Goal: Transaction & Acquisition: Purchase product/service

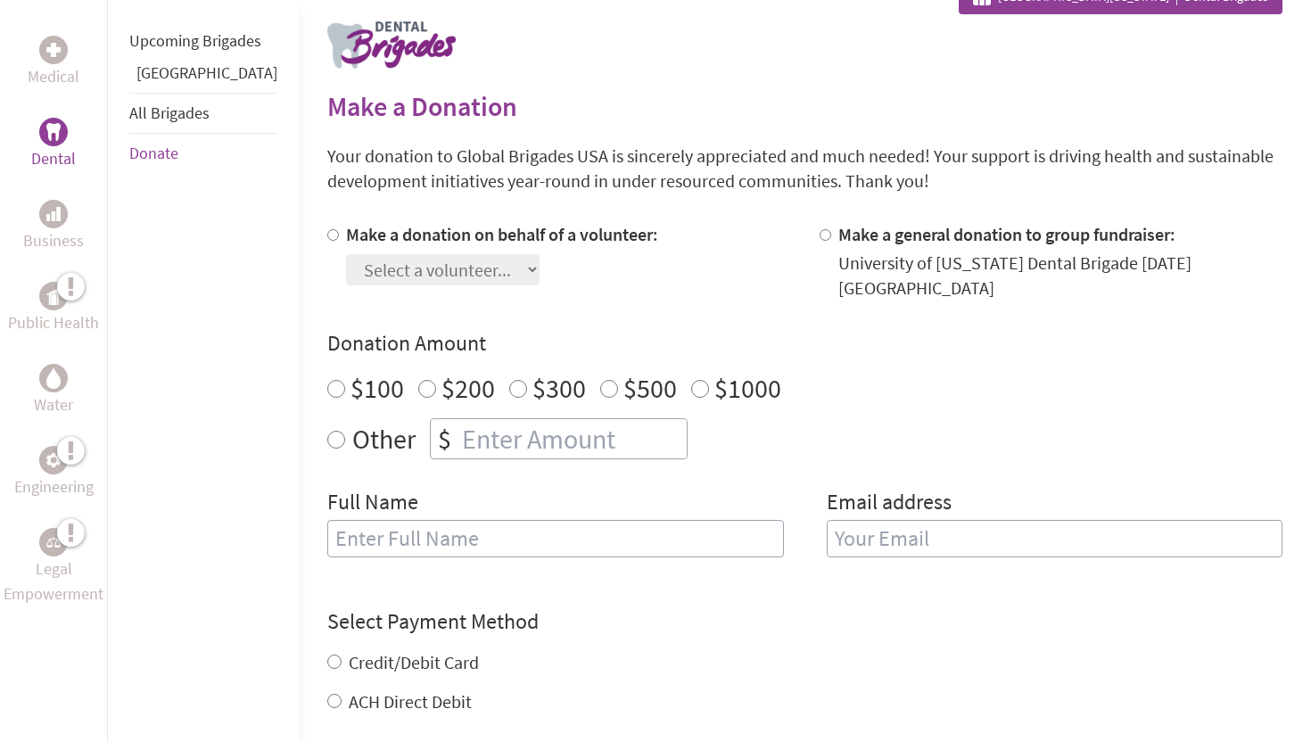
scroll to position [355, 0]
radio input "true"
click at [458, 418] on input "number" at bounding box center [572, 437] width 228 height 39
type input "1250"
click at [385, 521] on input "text" at bounding box center [555, 537] width 457 height 37
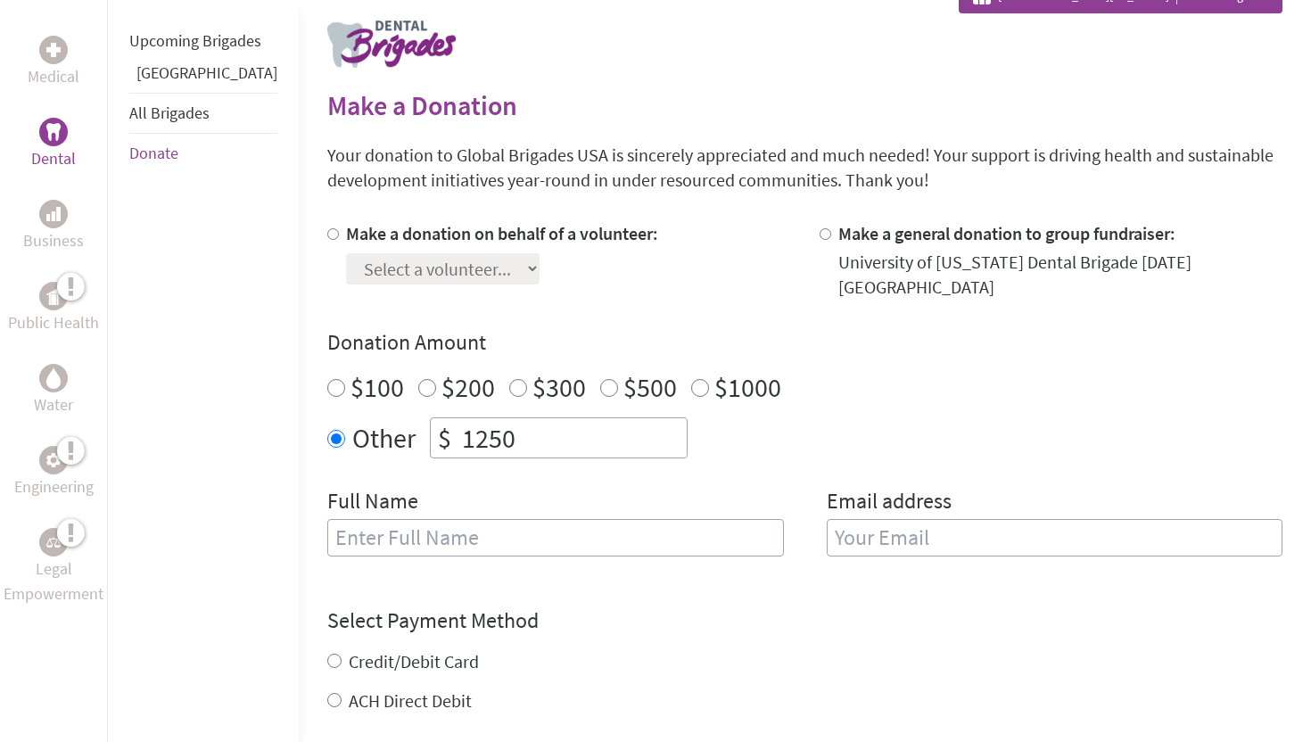
type input "[PERSON_NAME]"
type input "[EMAIL_ADDRESS][DOMAIN_NAME]"
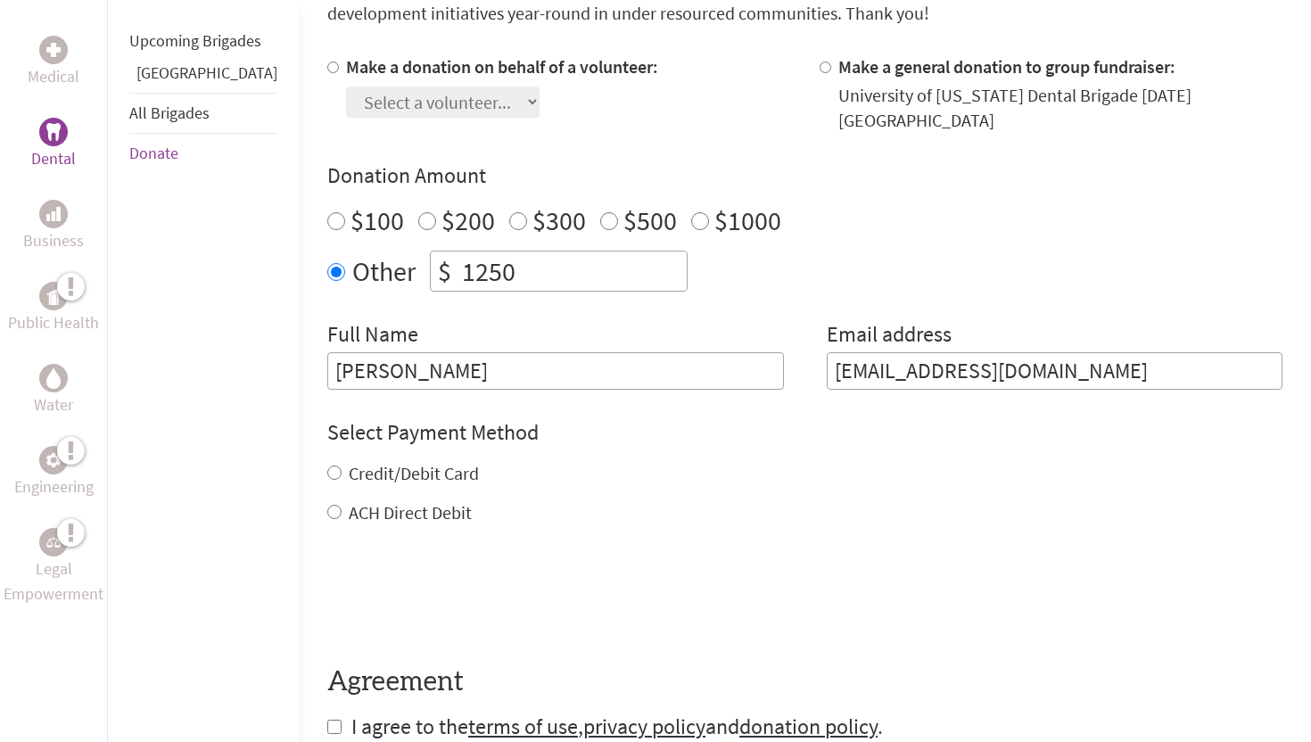
scroll to position [524, 0]
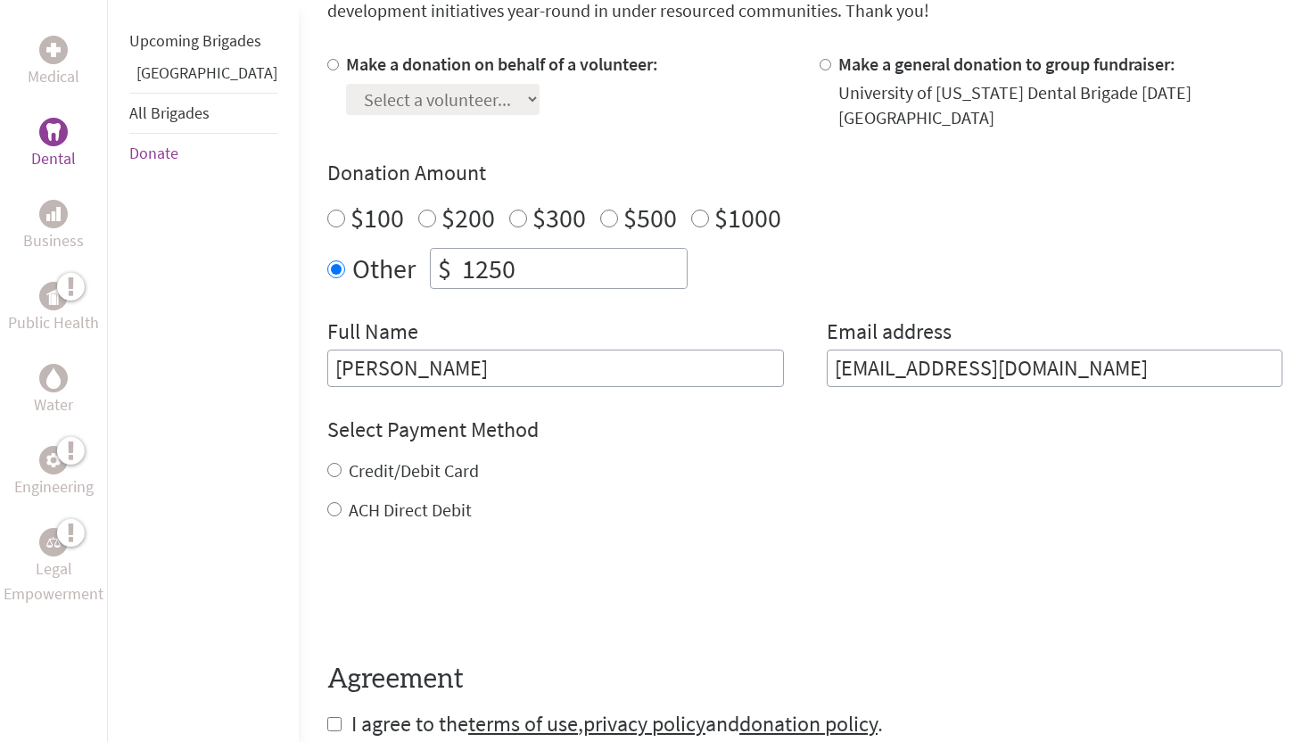
click at [383, 459] on label "Credit/Debit Card" at bounding box center [414, 470] width 130 height 22
click at [341, 463] on input "Credit/Debit Card" at bounding box center [334, 470] width 14 height 14
radio input "true"
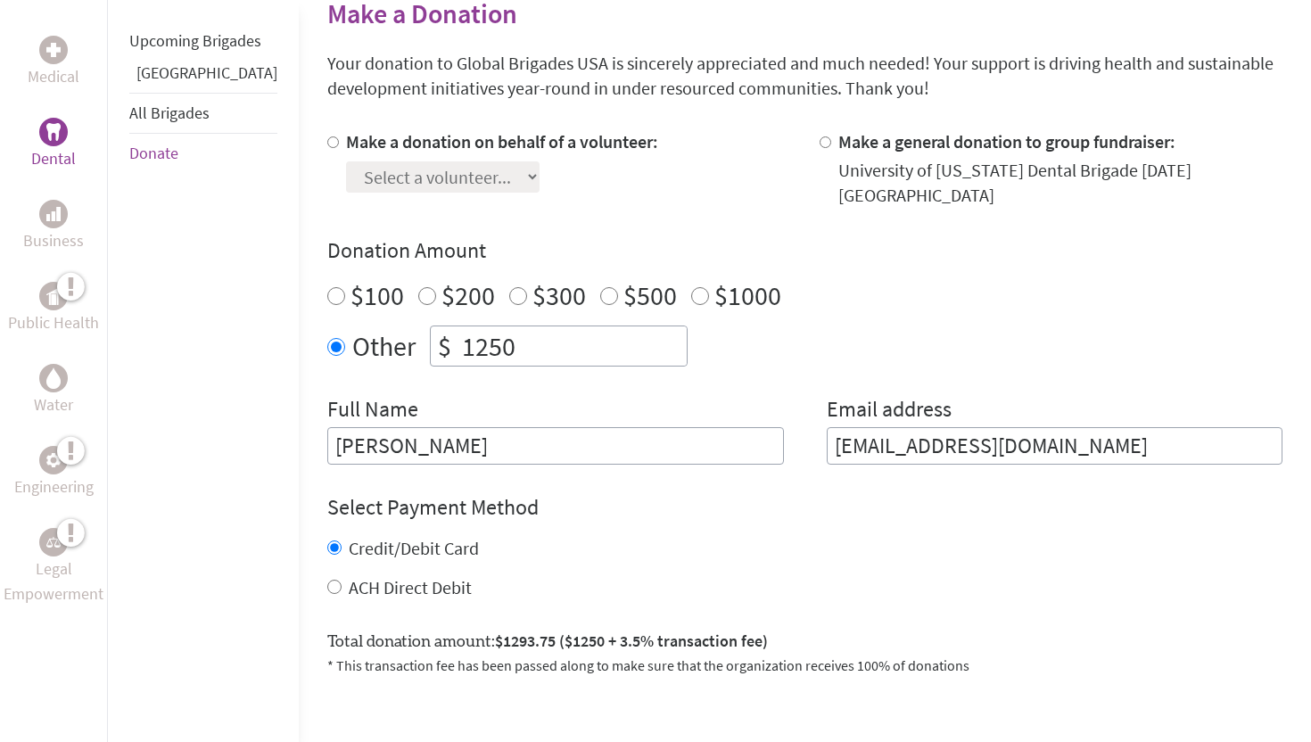
scroll to position [446, 0]
click at [327, 144] on input "Make a donation on behalf of a volunteer:" at bounding box center [333, 143] width 12 height 12
radio input "true"
click at [488, 176] on div "Select a volunteer... [PERSON_NAME] [PERSON_NAME] [PERSON_NAME] [PERSON_NAME] […" at bounding box center [502, 174] width 312 height 38
click at [475, 176] on select "Select a volunteer... [PERSON_NAME] [PERSON_NAME] [PERSON_NAME] [PERSON_NAME] […" at bounding box center [442, 177] width 193 height 31
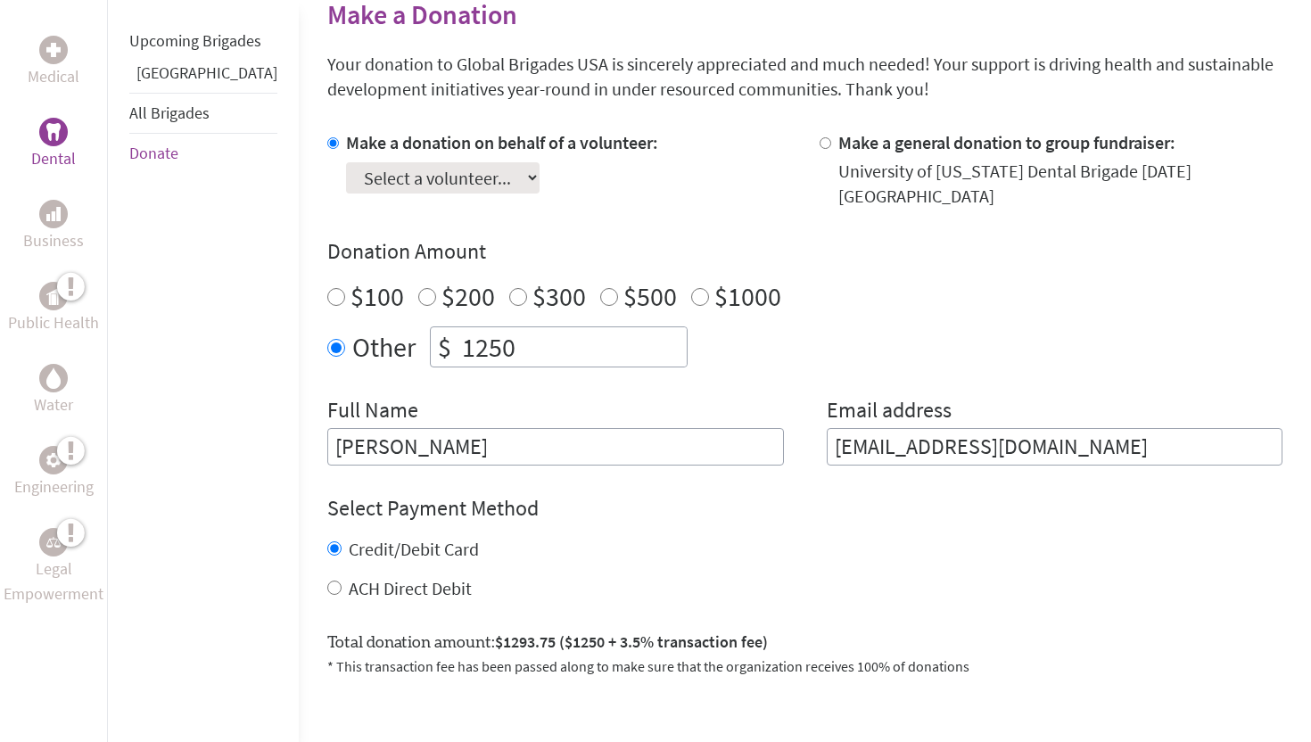
select select "CED738FC-68CD-11F0-B8AC-42010A400003"
click at [346, 162] on select "Select a volunteer... [PERSON_NAME] [PERSON_NAME] [PERSON_NAME] [PERSON_NAME] […" at bounding box center [442, 177] width 193 height 31
click at [629, 199] on div "Make a donation on behalf of a volunteer: Select a volunteer... [PERSON_NAME] […" at bounding box center [804, 297] width 955 height 335
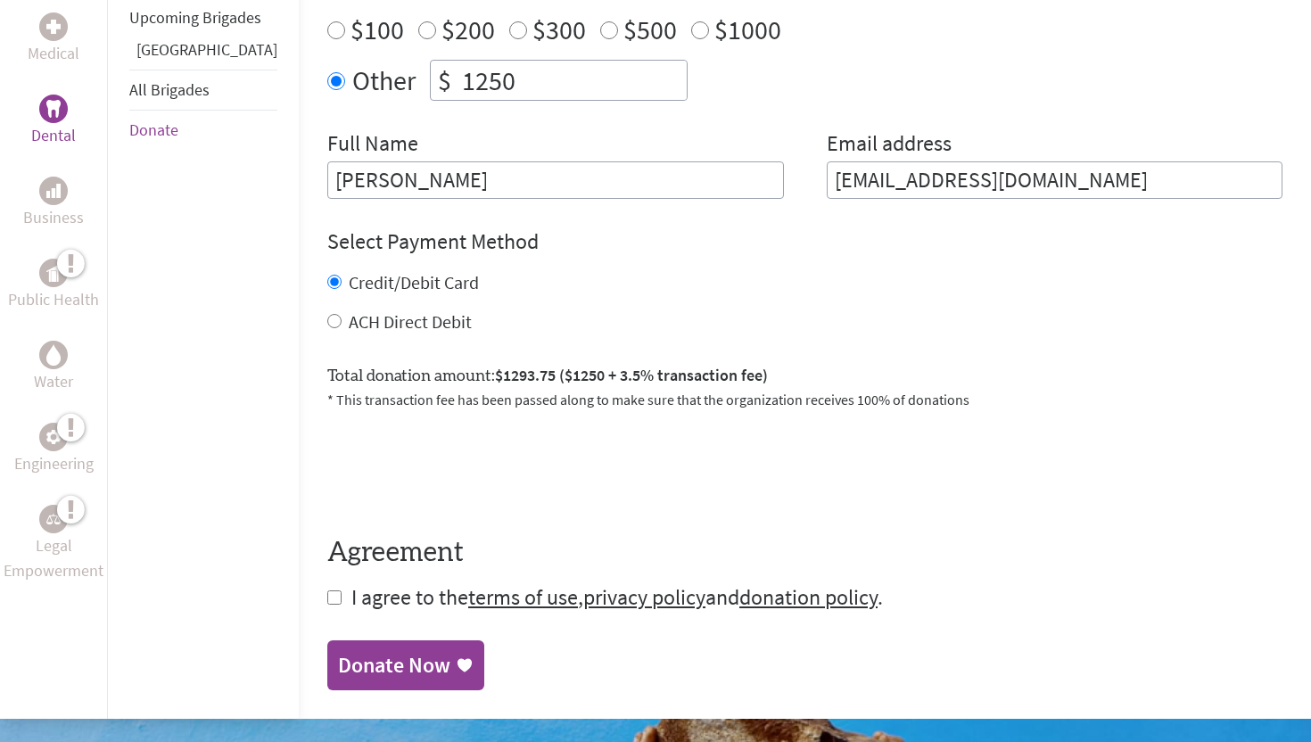
scroll to position [714, 0]
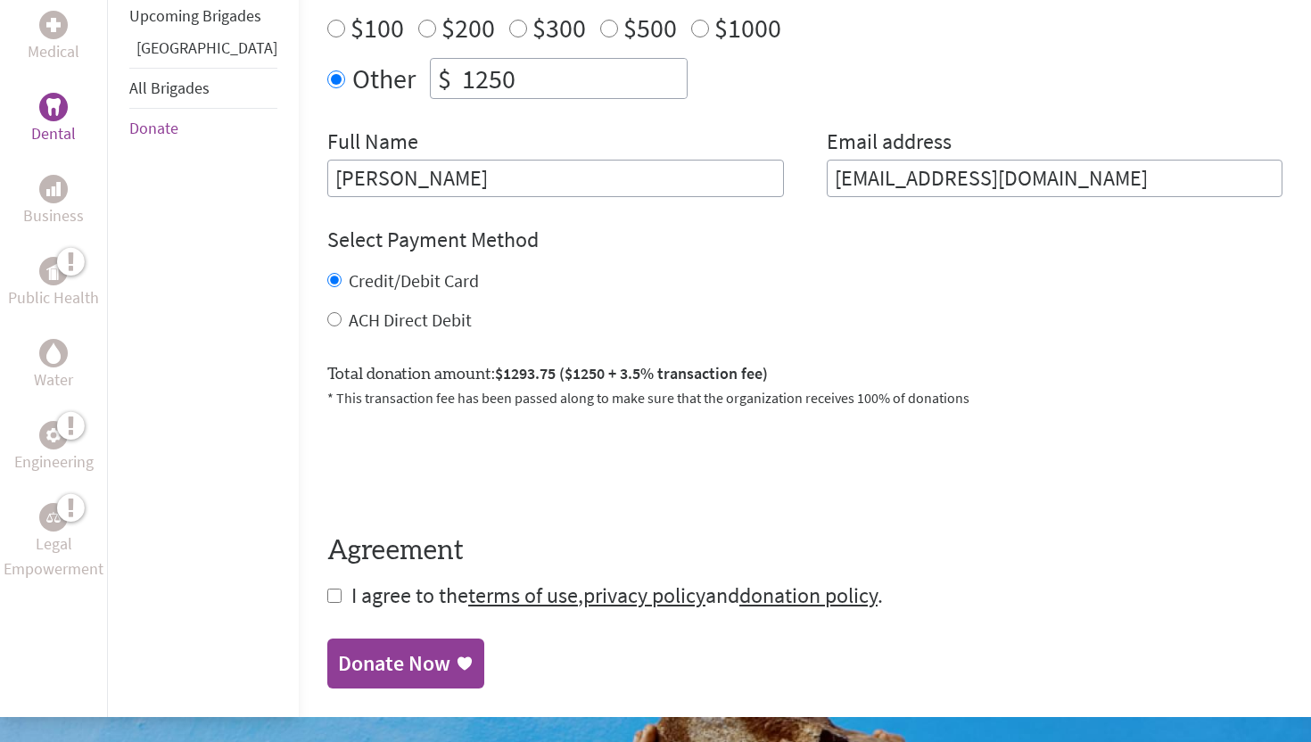
click at [327, 588] on input "checkbox" at bounding box center [334, 595] width 14 height 14
checkbox input "true"
click at [359, 651] on div "Donate Now" at bounding box center [394, 665] width 112 height 29
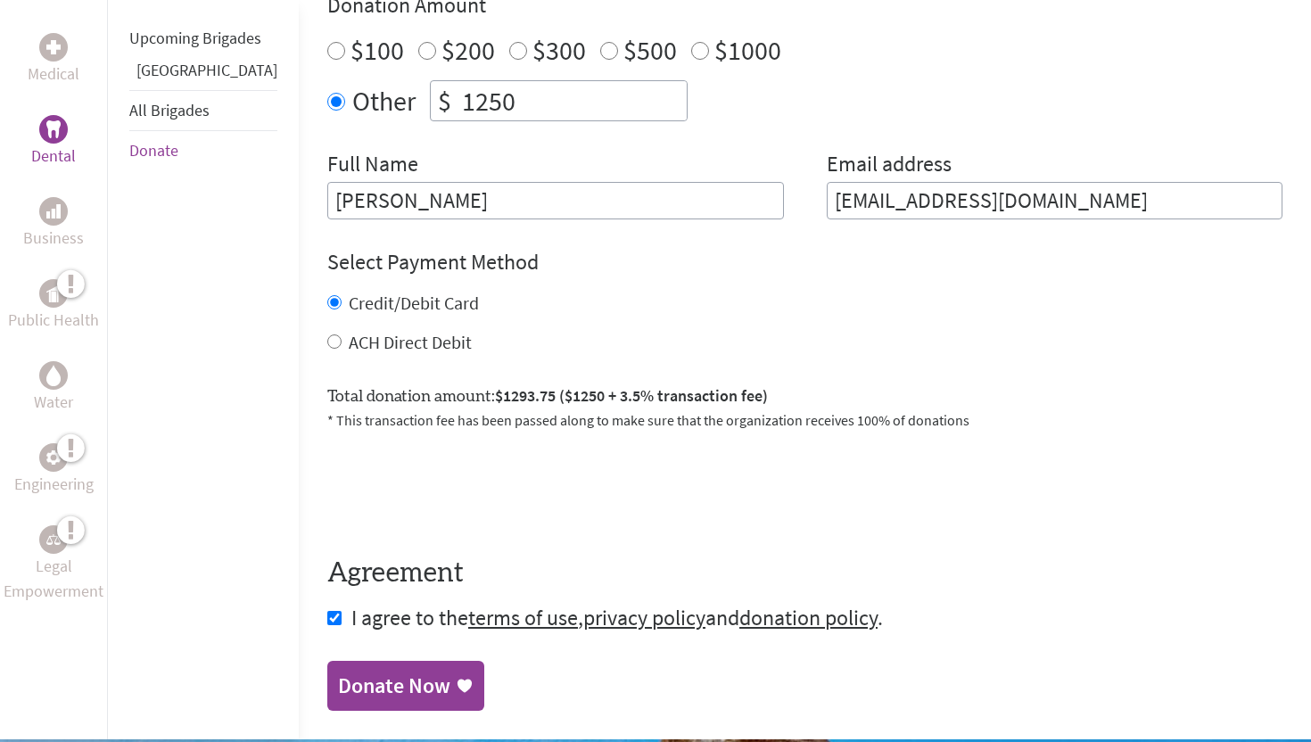
scroll to position [712, 0]
